Goal: Transaction & Acquisition: Book appointment/travel/reservation

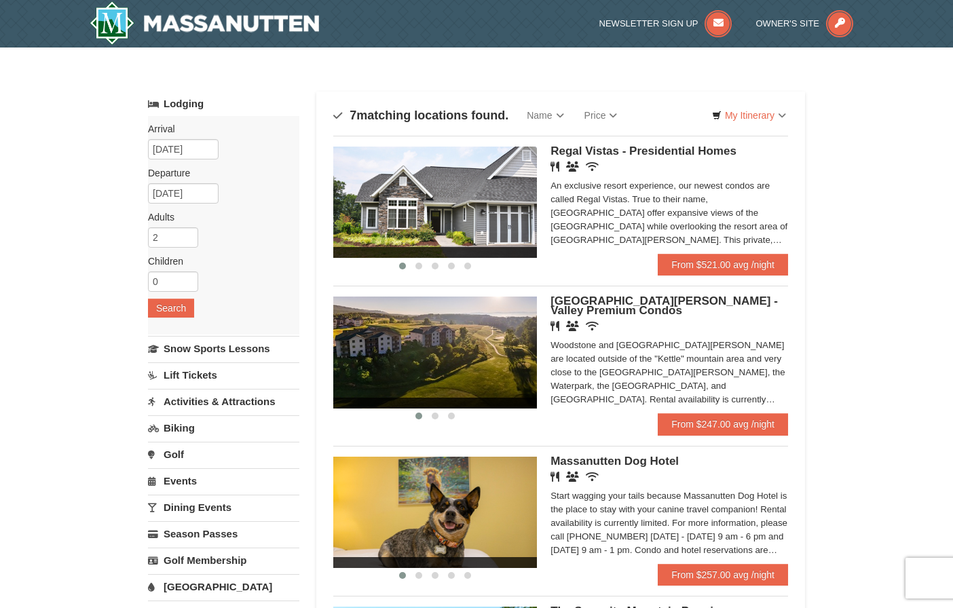
click at [690, 301] on span "[GEOGRAPHIC_DATA][PERSON_NAME] - Valley Premium Condos" at bounding box center [663, 306] width 227 height 22
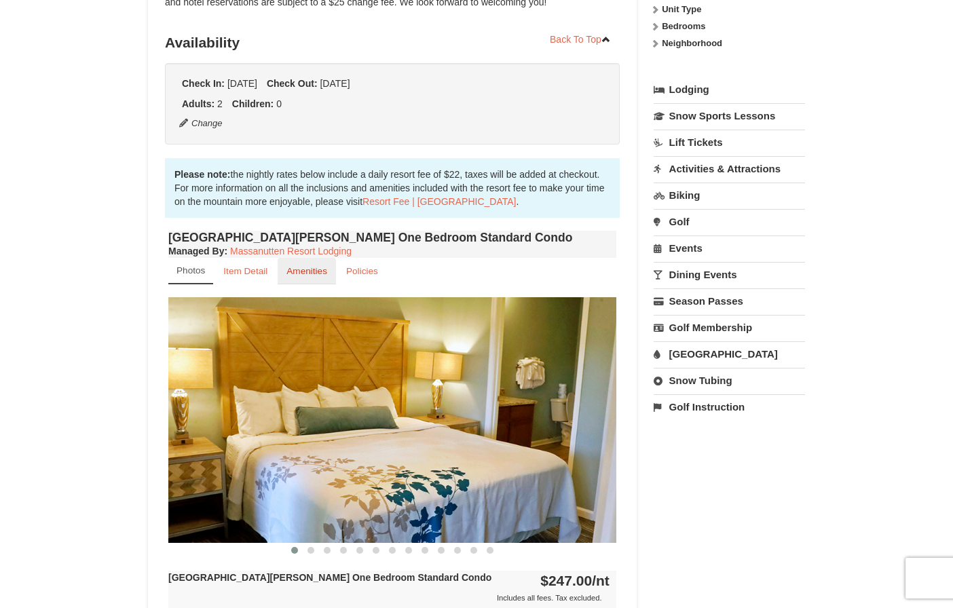
scroll to position [339, 0]
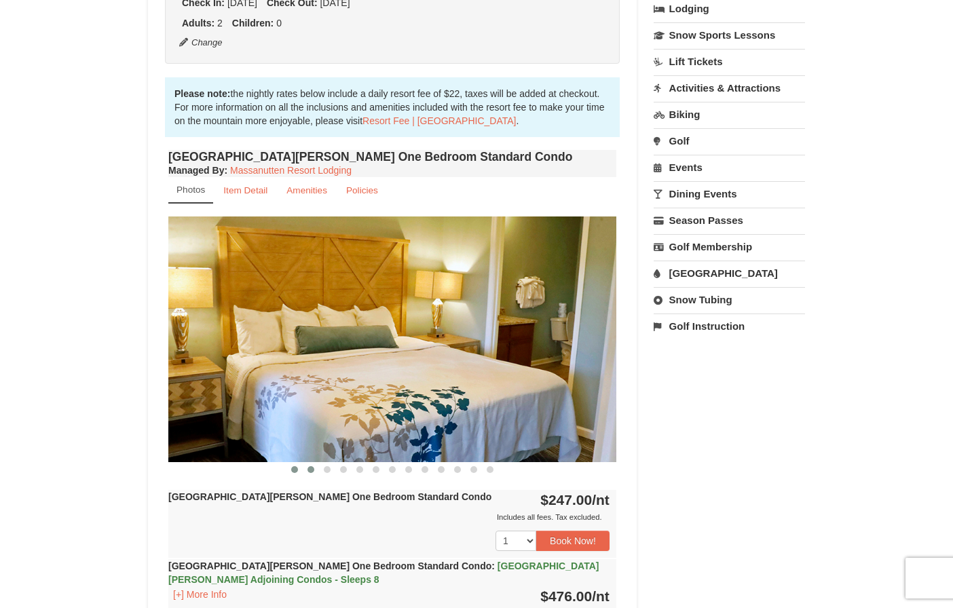
click at [310, 472] on span at bounding box center [310, 469] width 7 height 7
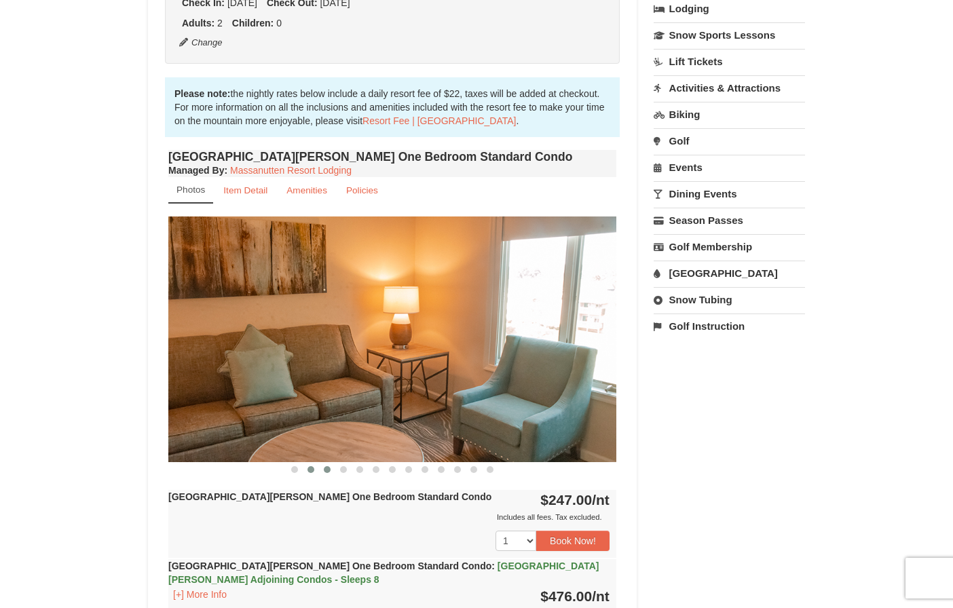
click at [325, 471] on span at bounding box center [327, 469] width 7 height 7
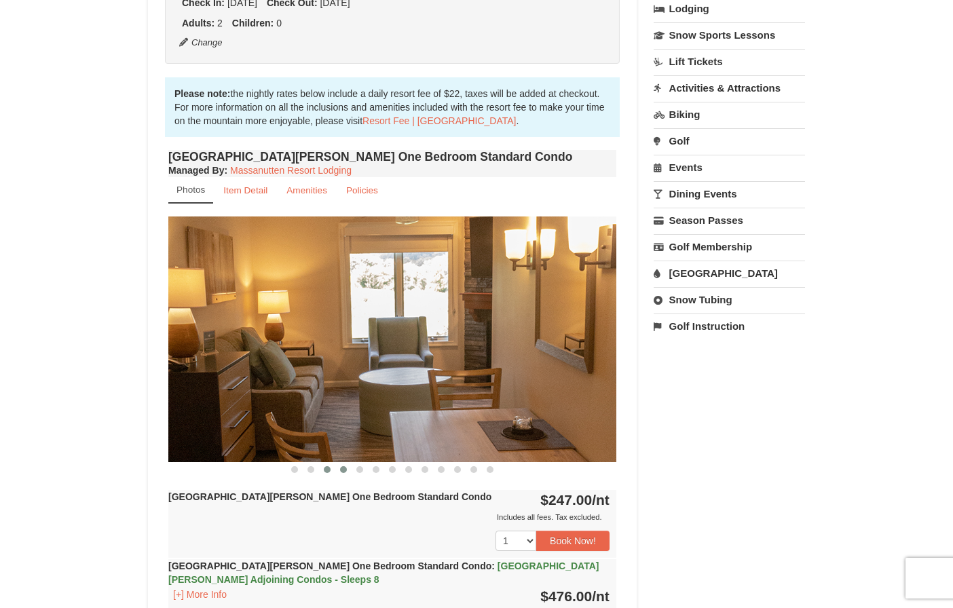
click at [344, 471] on span at bounding box center [343, 469] width 7 height 7
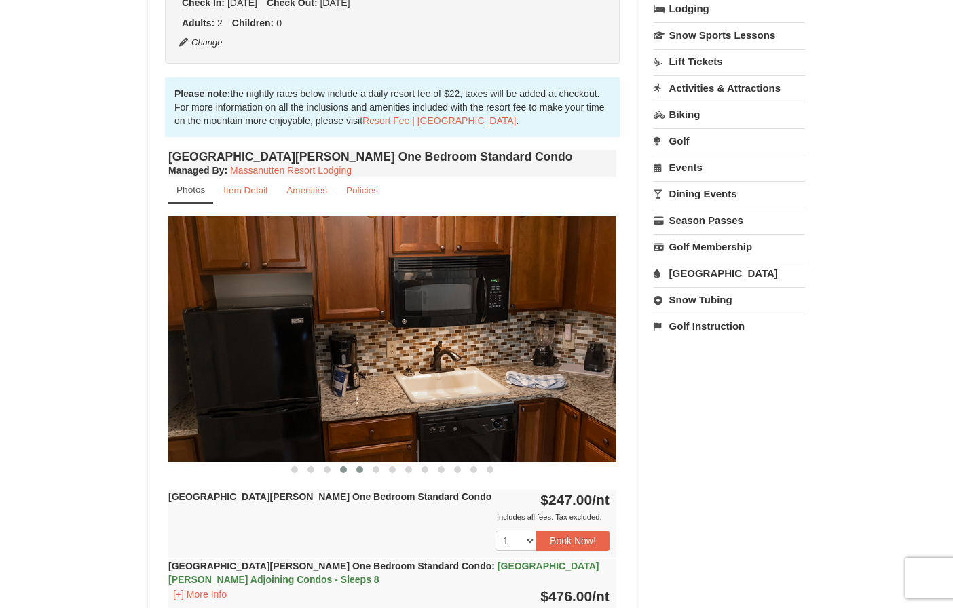
click at [356, 471] on button at bounding box center [360, 470] width 16 height 14
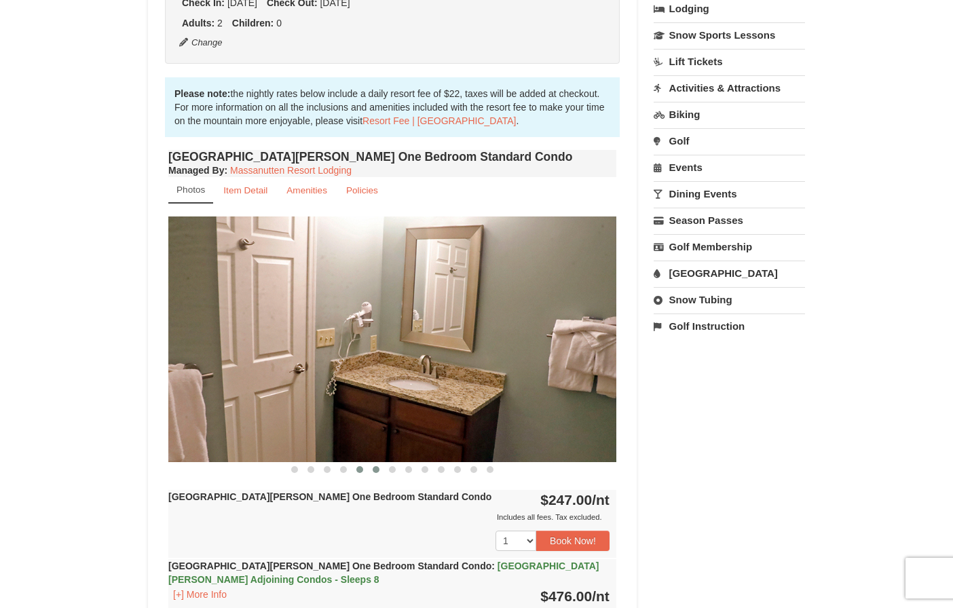
click at [378, 472] on span at bounding box center [376, 469] width 7 height 7
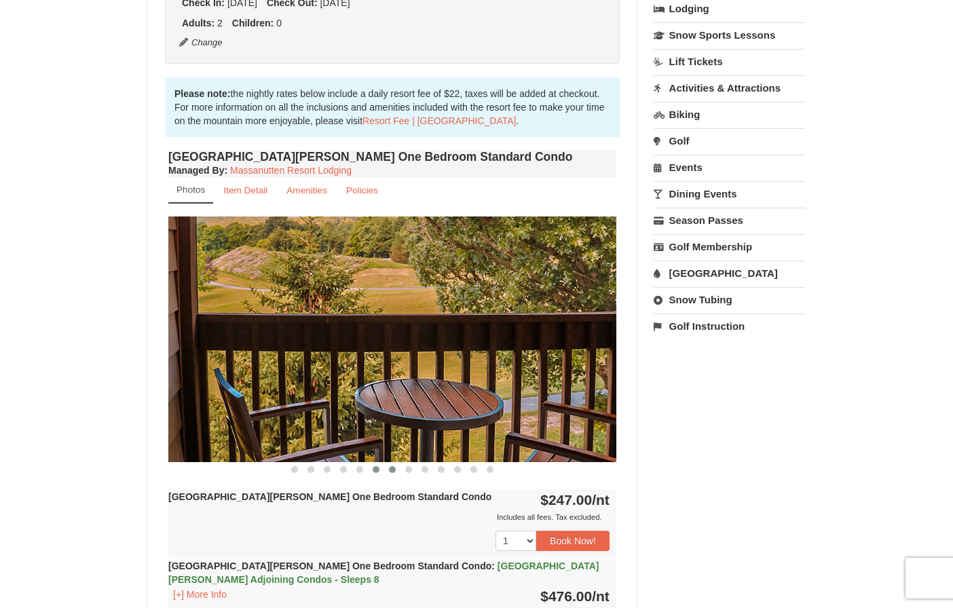
click at [390, 472] on span at bounding box center [392, 469] width 7 height 7
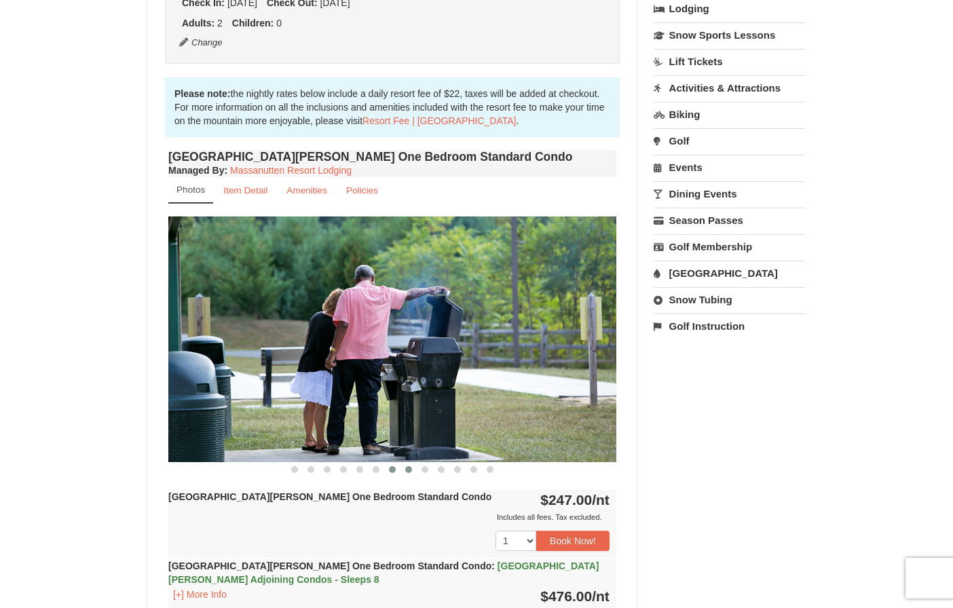
click at [408, 471] on span at bounding box center [408, 469] width 7 height 7
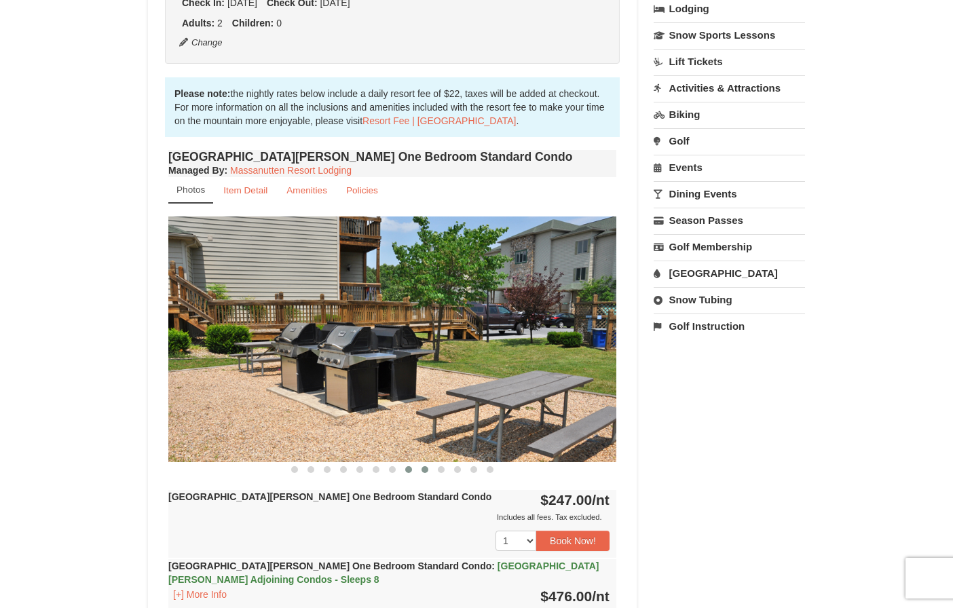
click at [424, 471] on span at bounding box center [424, 469] width 7 height 7
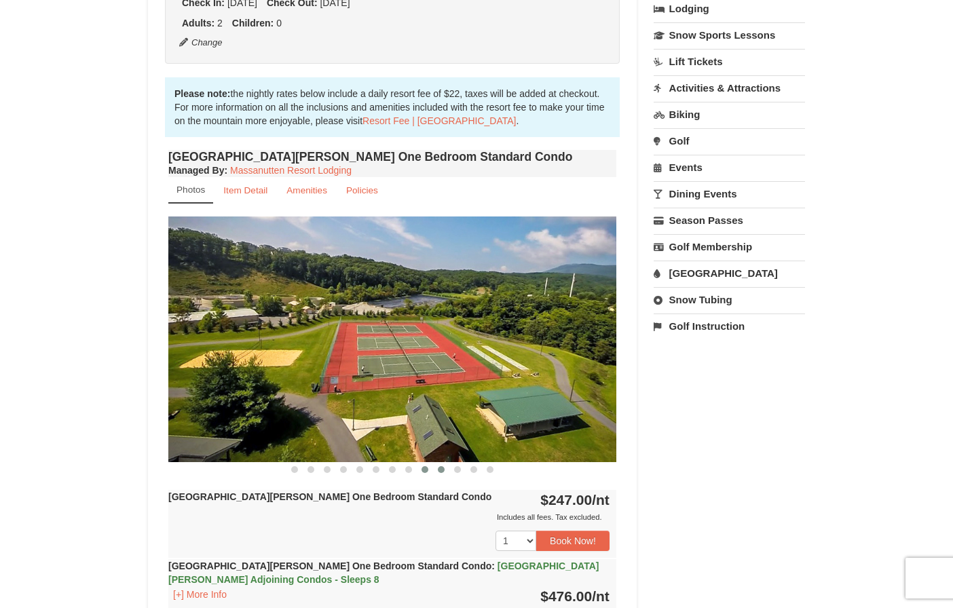
click at [443, 471] on span at bounding box center [441, 469] width 7 height 7
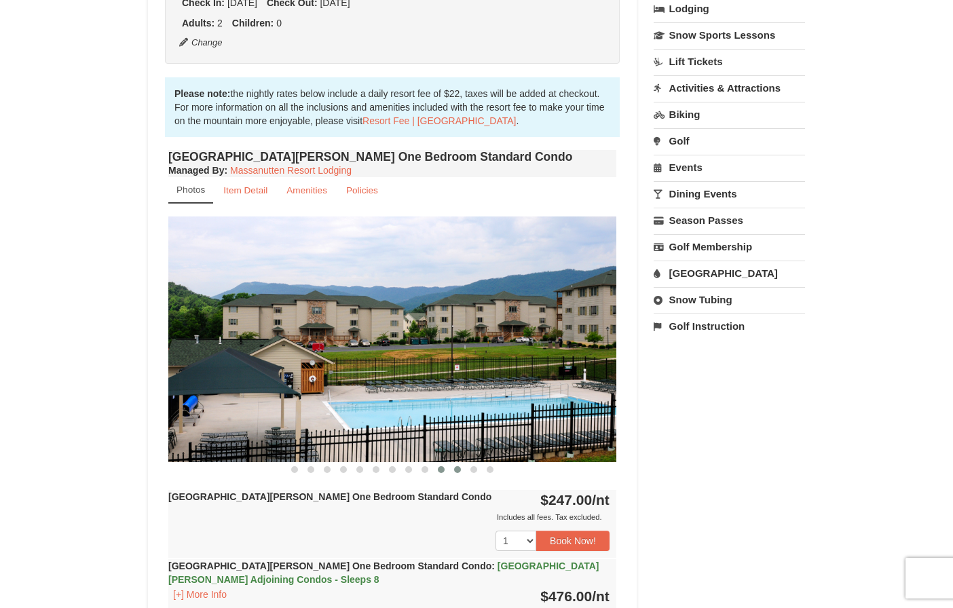
click at [455, 471] on span at bounding box center [457, 469] width 7 height 7
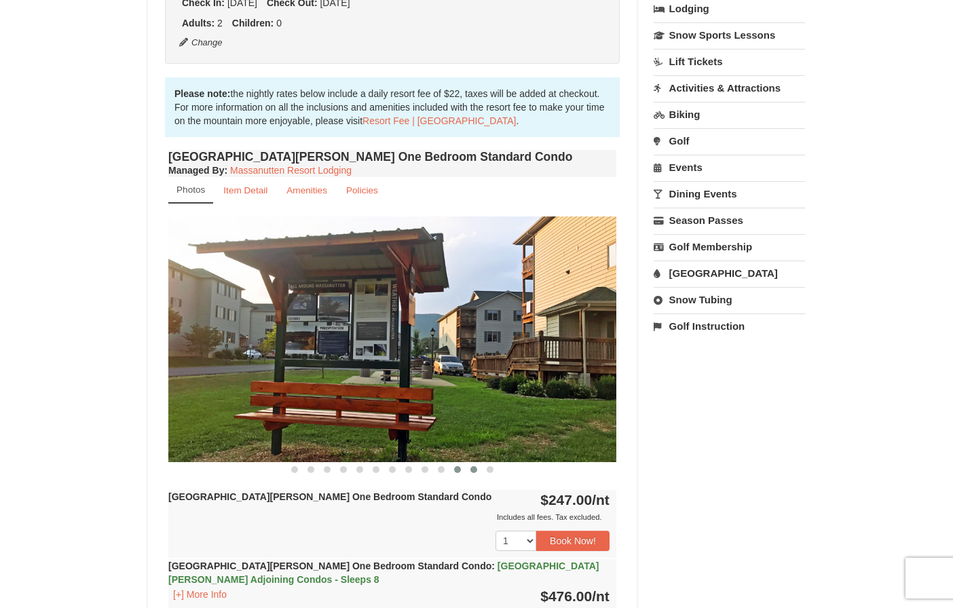
click at [472, 472] on span at bounding box center [473, 469] width 7 height 7
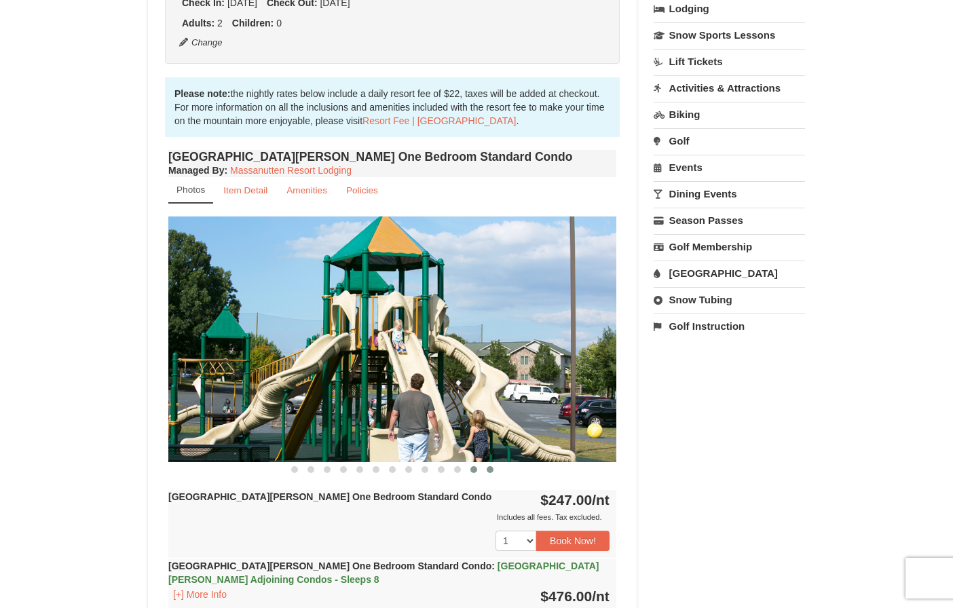
click at [493, 470] on button at bounding box center [490, 470] width 16 height 14
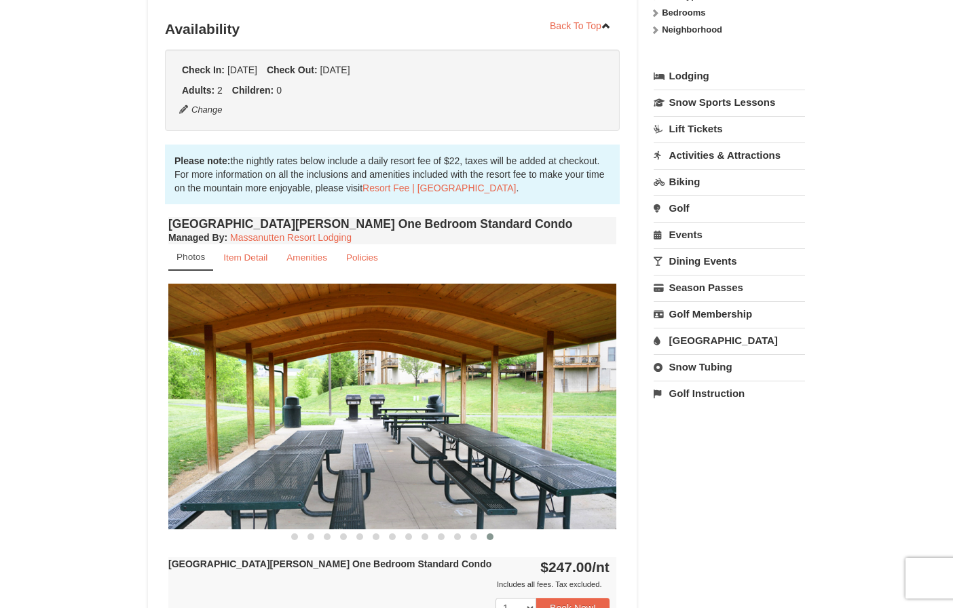
scroll to position [271, 0]
click at [250, 260] on small "Item Detail" at bounding box center [245, 258] width 44 height 10
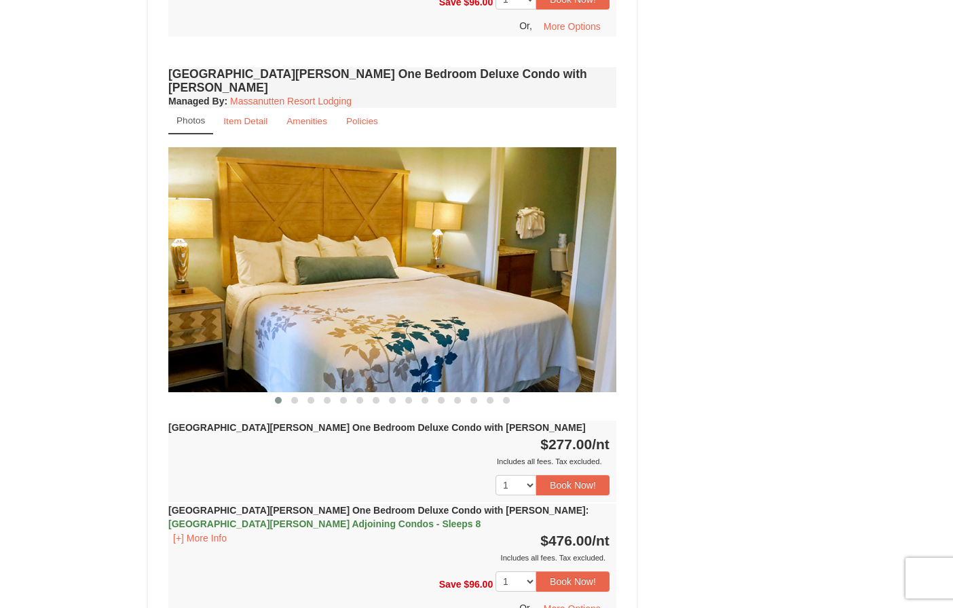
scroll to position [814, 0]
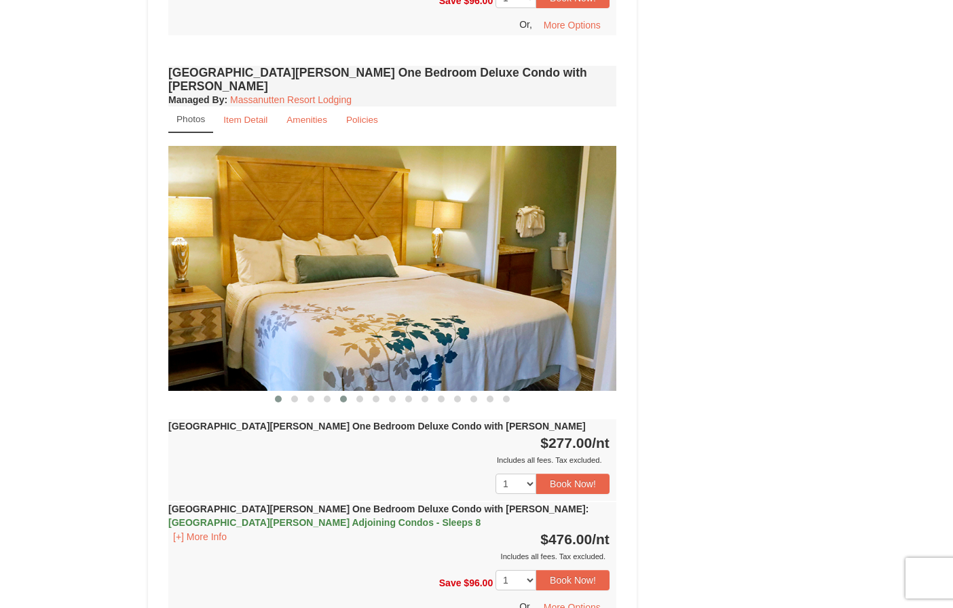
click at [339, 392] on button at bounding box center [343, 399] width 16 height 14
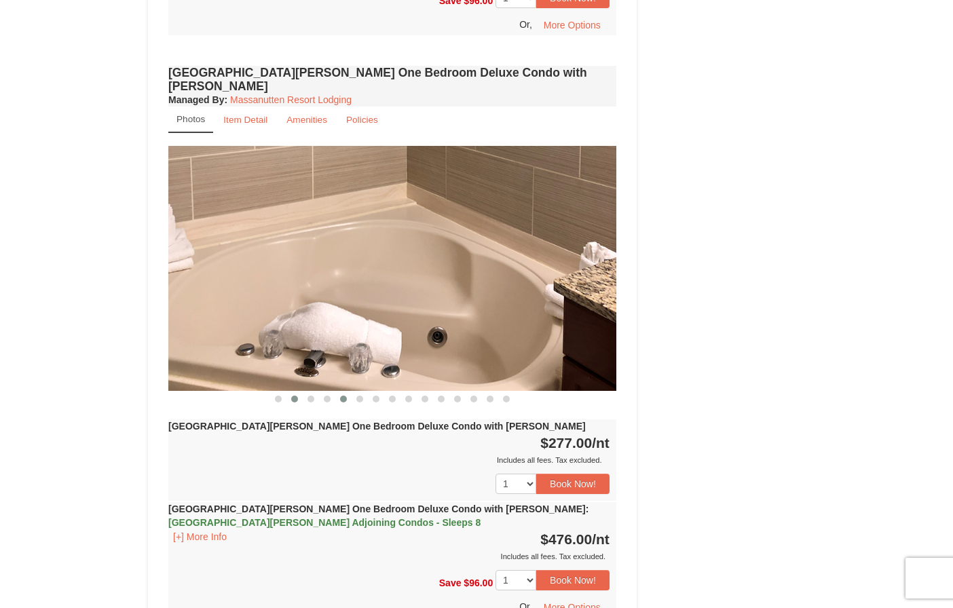
click at [295, 396] on span at bounding box center [294, 399] width 7 height 7
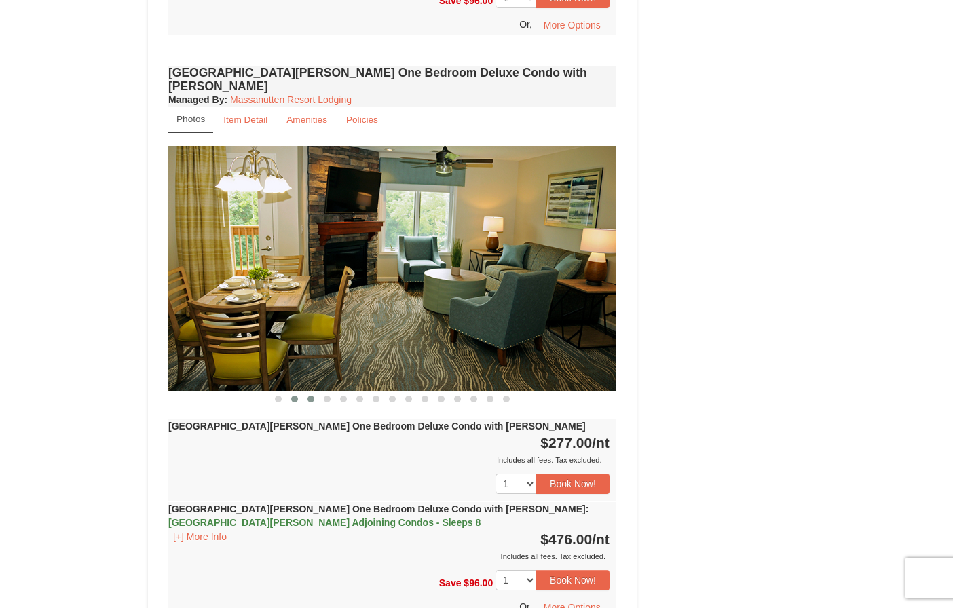
click at [312, 396] on span at bounding box center [310, 399] width 7 height 7
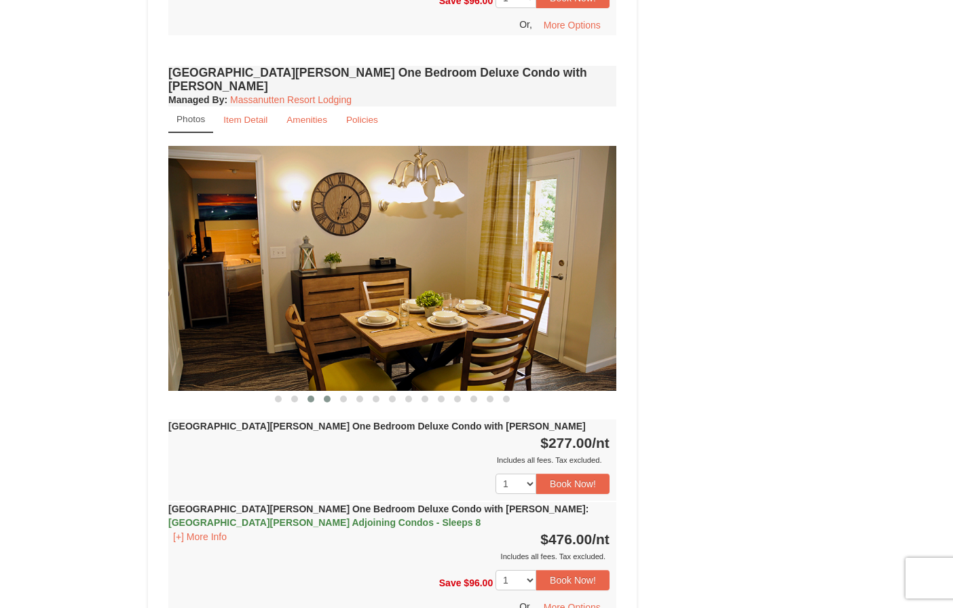
click at [331, 392] on button at bounding box center [327, 399] width 16 height 14
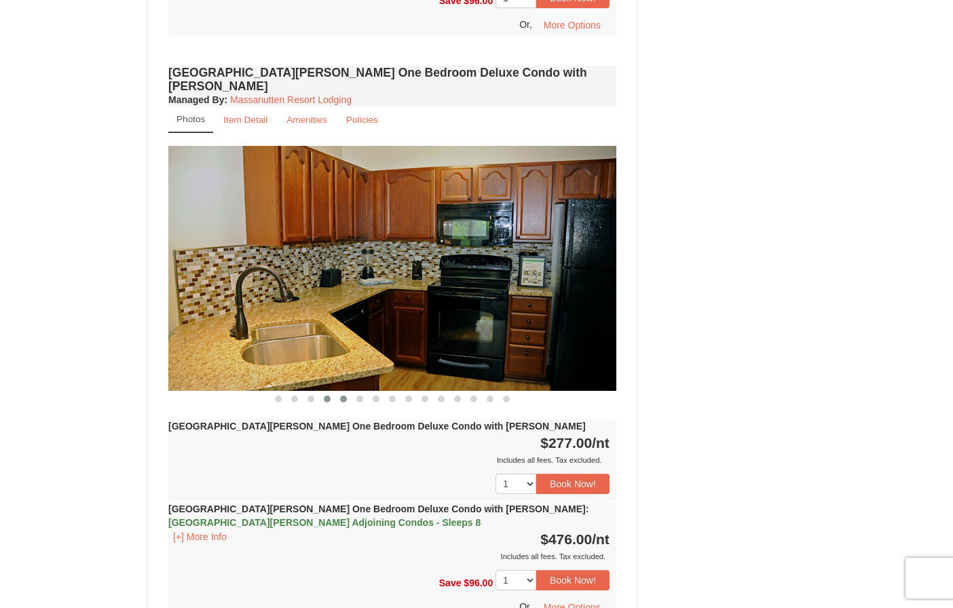
click at [340, 396] on span at bounding box center [343, 399] width 7 height 7
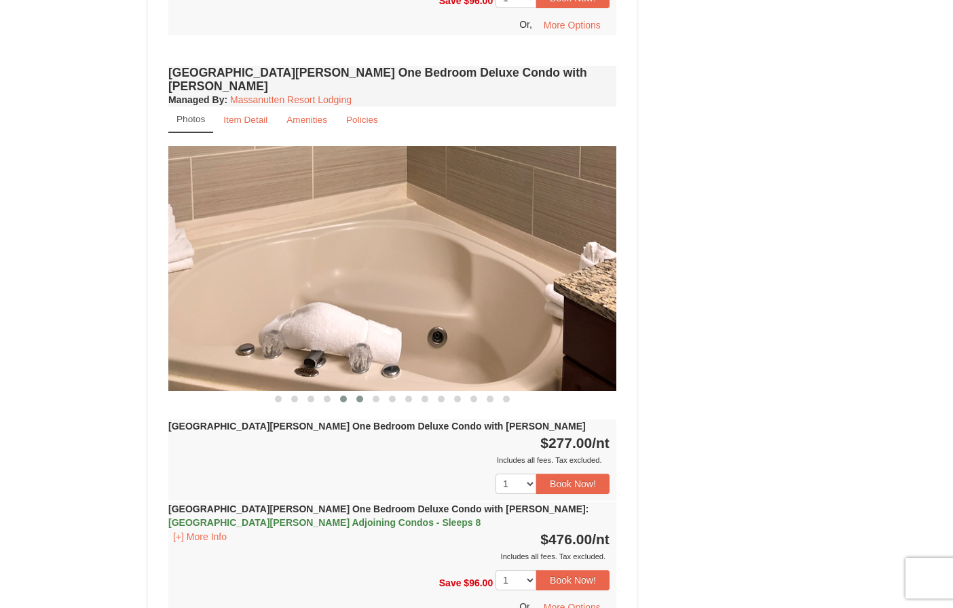
click at [360, 396] on span at bounding box center [359, 399] width 7 height 7
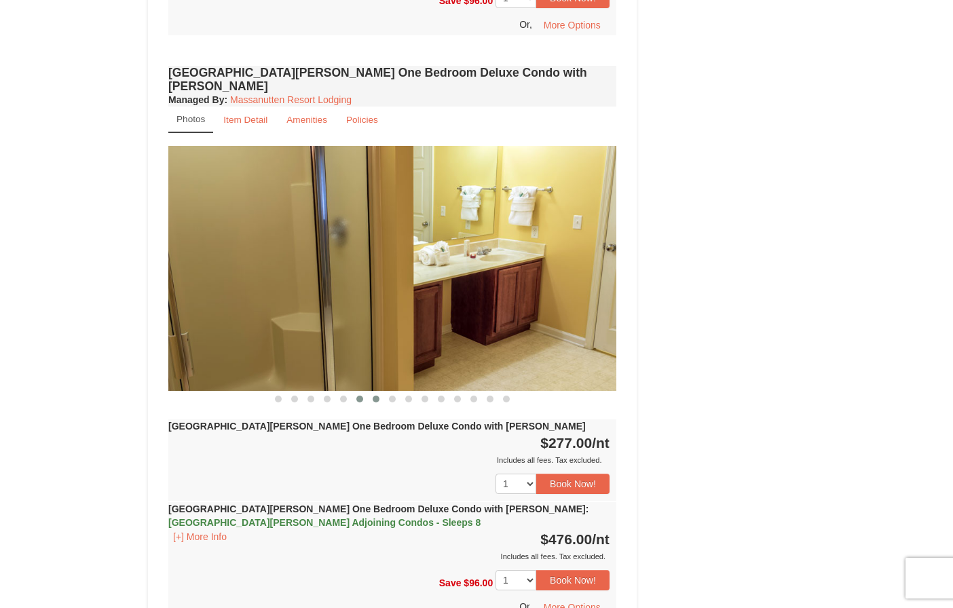
click at [375, 396] on span at bounding box center [376, 399] width 7 height 7
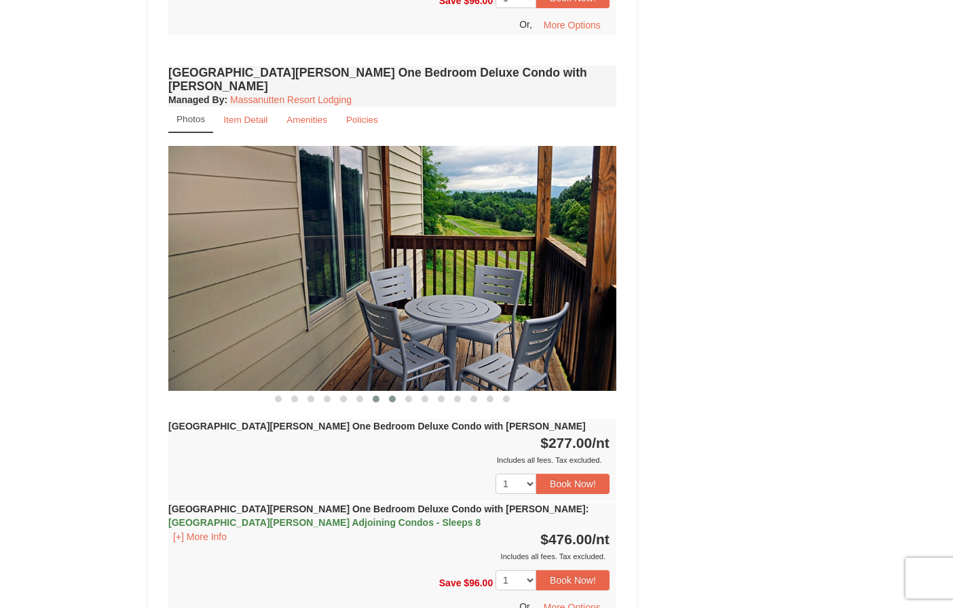
click at [390, 396] on span at bounding box center [392, 399] width 7 height 7
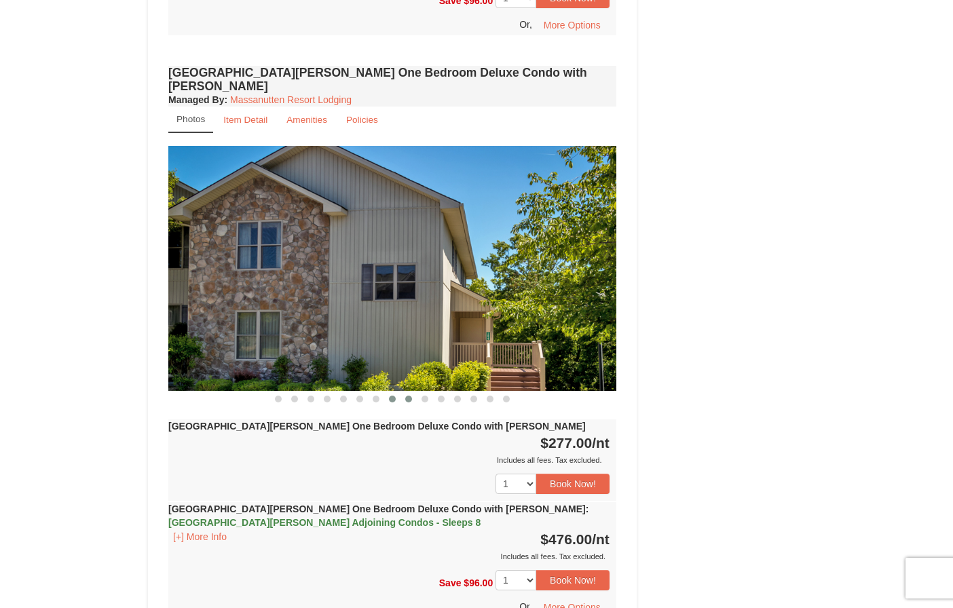
click at [407, 396] on span at bounding box center [408, 399] width 7 height 7
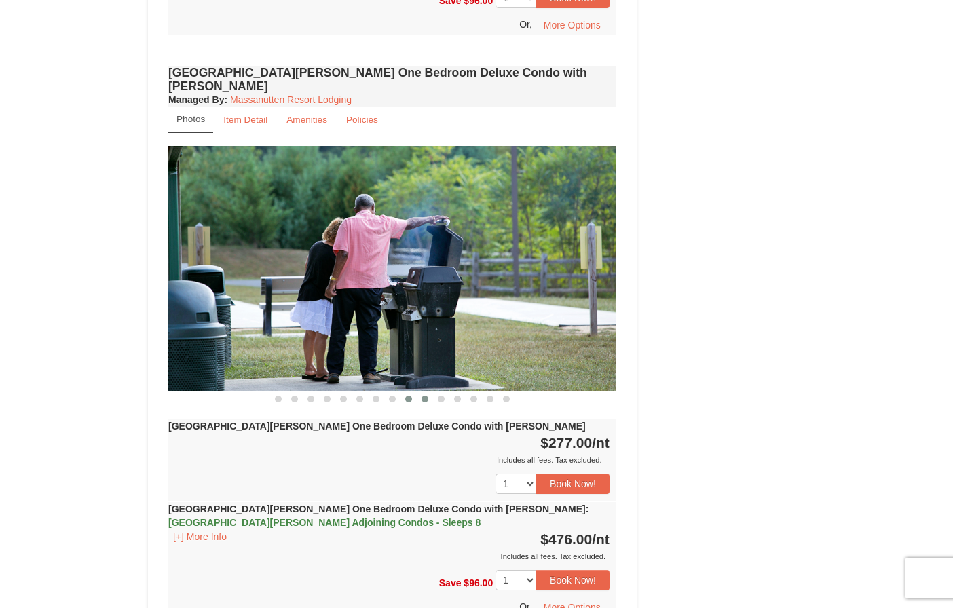
click at [424, 396] on span at bounding box center [424, 399] width 7 height 7
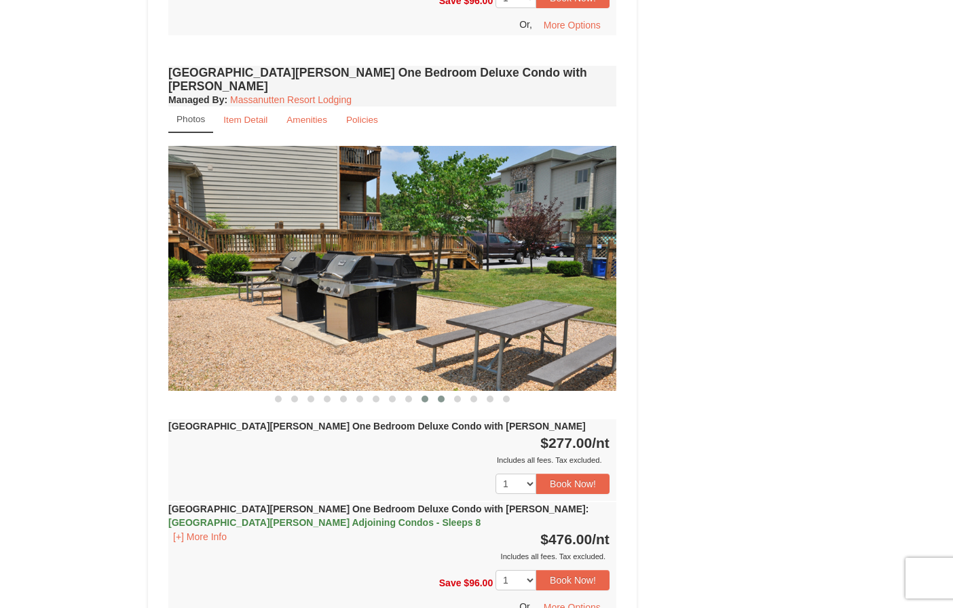
click at [443, 396] on span at bounding box center [441, 399] width 7 height 7
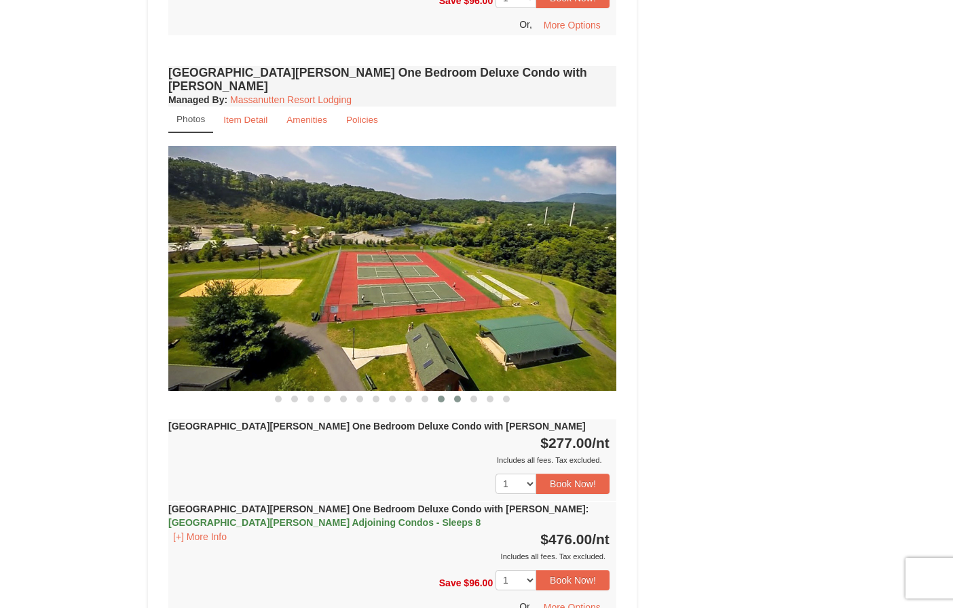
click at [455, 392] on button at bounding box center [457, 399] width 16 height 14
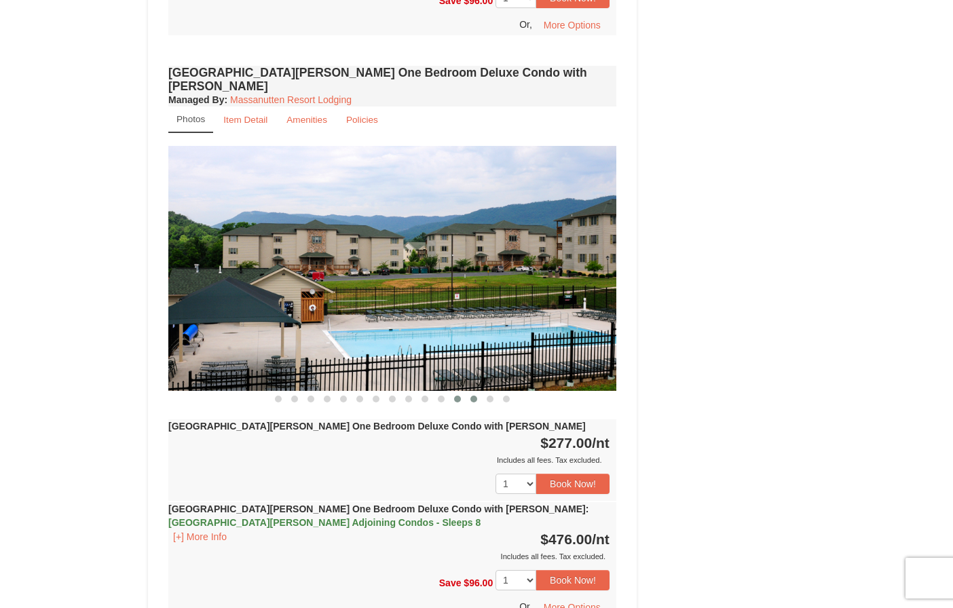
click at [471, 396] on span at bounding box center [473, 399] width 7 height 7
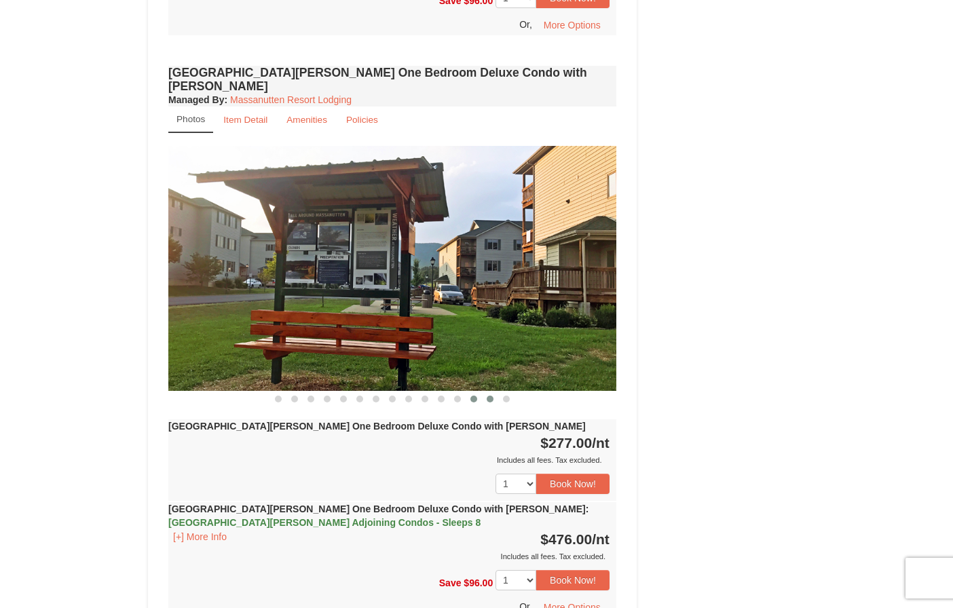
click at [489, 396] on span at bounding box center [490, 399] width 7 height 7
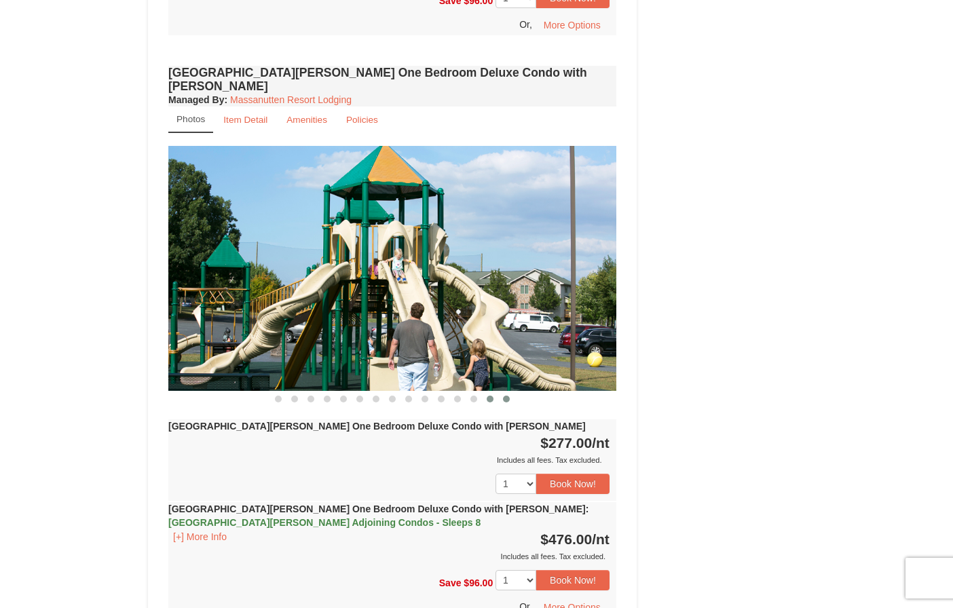
click at [506, 396] on span at bounding box center [506, 399] width 7 height 7
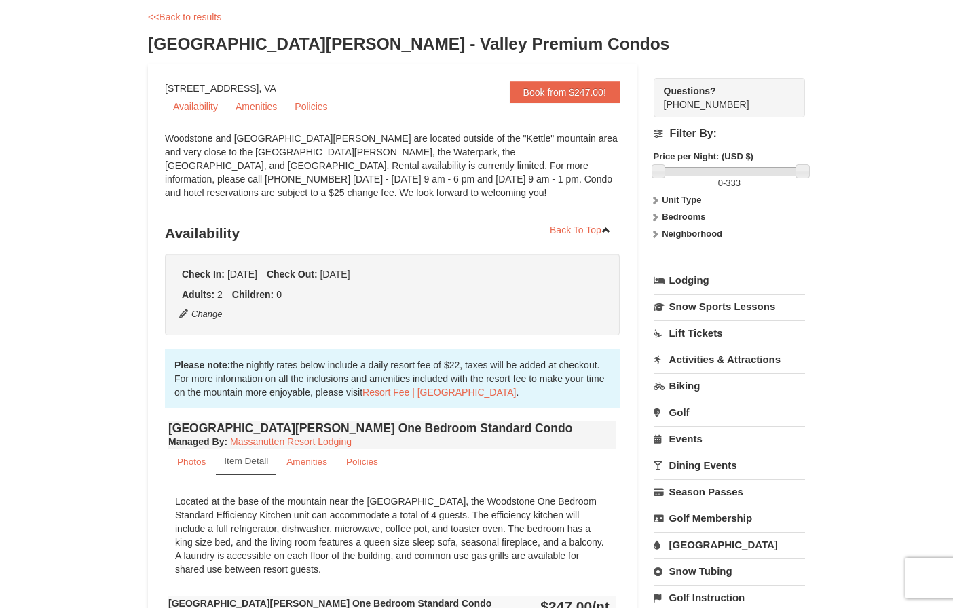
scroll to position [0, 0]
